Goal: Task Accomplishment & Management: Manage account settings

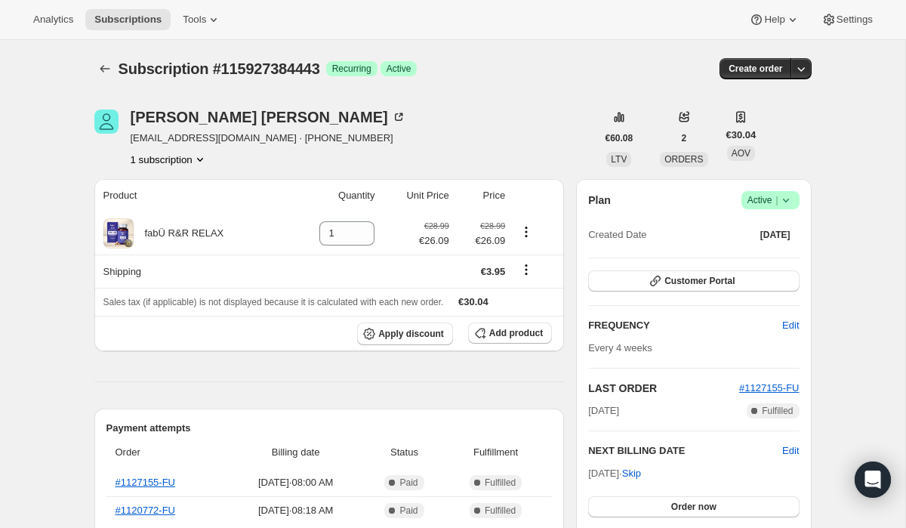
click at [768, 195] on span "Active |" at bounding box center [770, 199] width 46 height 15
click at [741, 253] on span "Cancel subscription" at bounding box center [765, 255] width 85 height 11
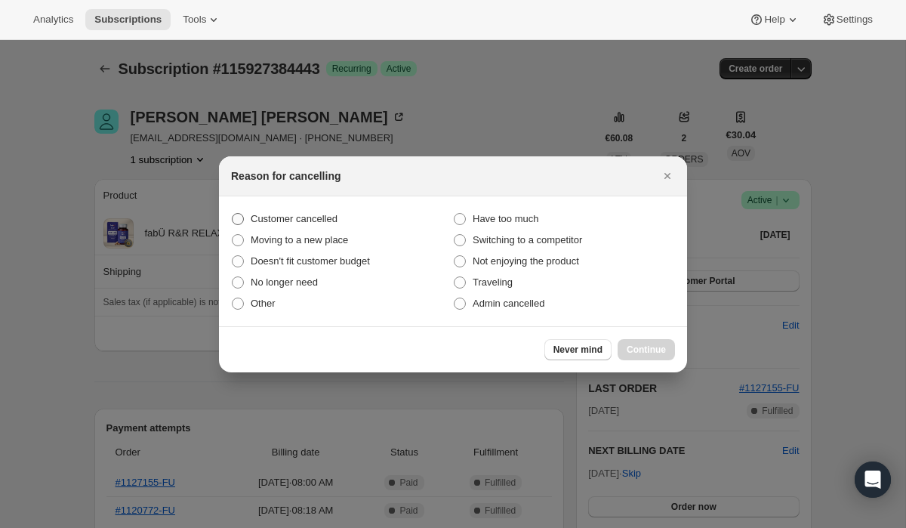
click at [396, 219] on label "Customer cancelled" at bounding box center [342, 218] width 222 height 21
click at [233, 214] on input "Customer cancelled" at bounding box center [232, 213] width 1 height 1
radio input "true"
click at [643, 355] on button "Continue" at bounding box center [646, 349] width 57 height 21
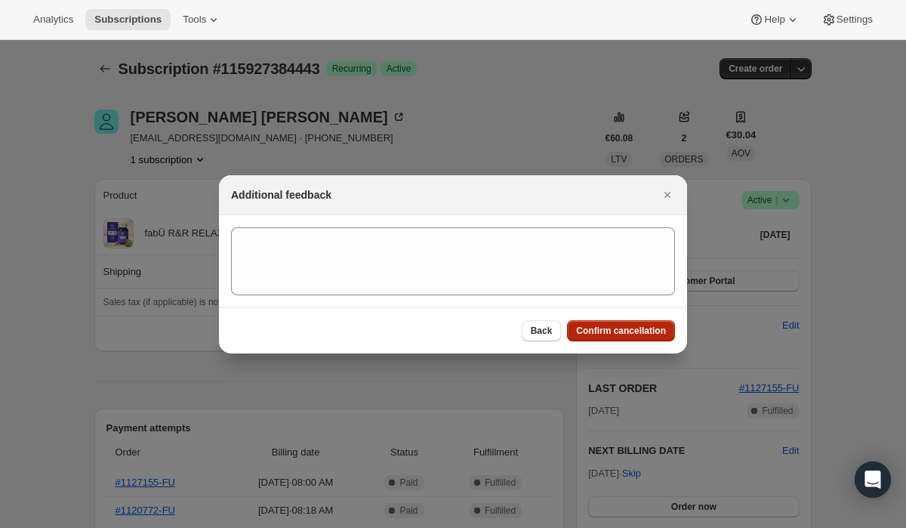
click at [632, 337] on button "Confirm cancellation" at bounding box center [621, 330] width 108 height 21
